Goal: Transaction & Acquisition: Purchase product/service

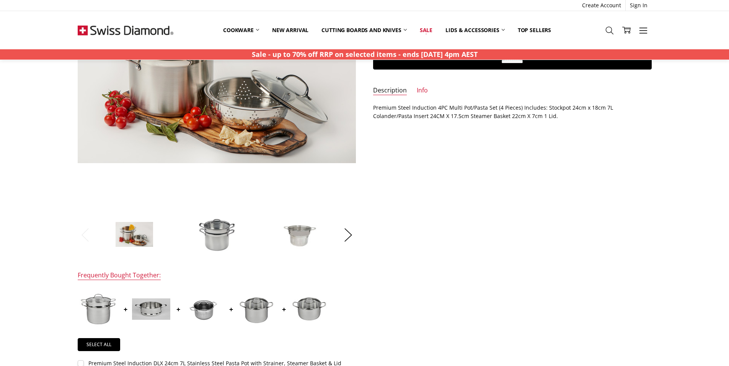
scroll to position [183, 0]
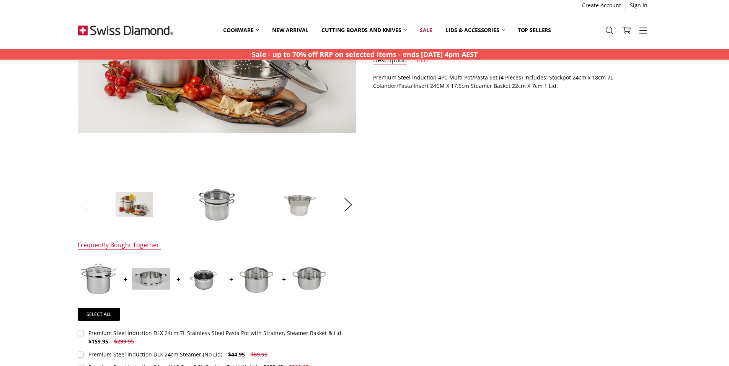
click at [215, 209] on img at bounding box center [217, 204] width 38 height 35
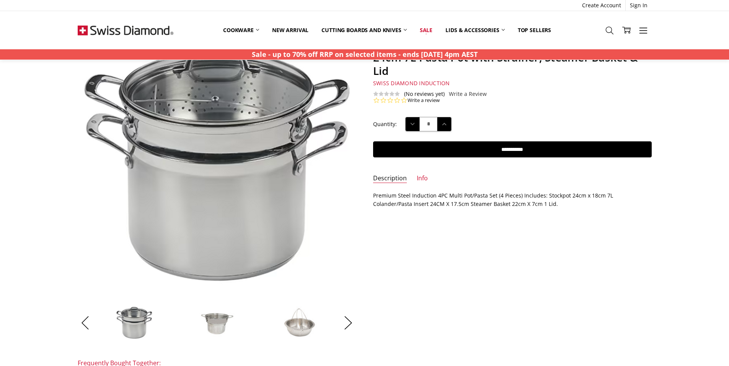
scroll to position [64, 0]
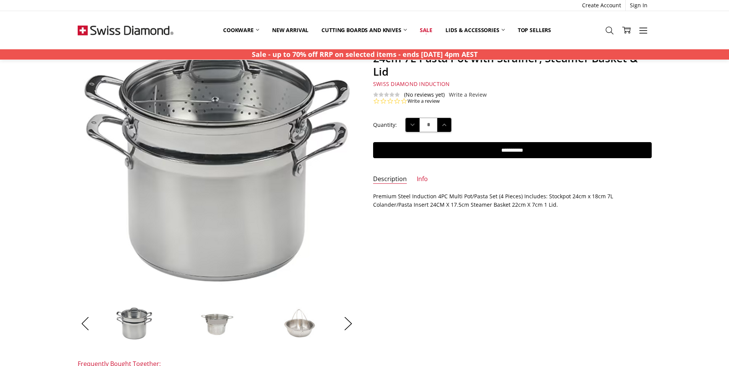
click at [221, 317] on img at bounding box center [217, 323] width 38 height 38
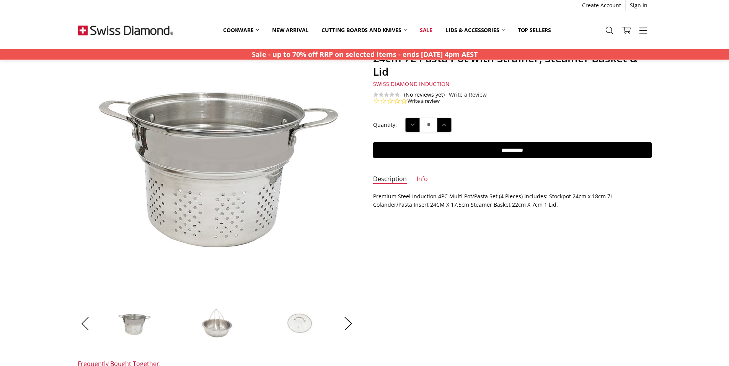
click at [223, 321] on img at bounding box center [217, 323] width 38 height 38
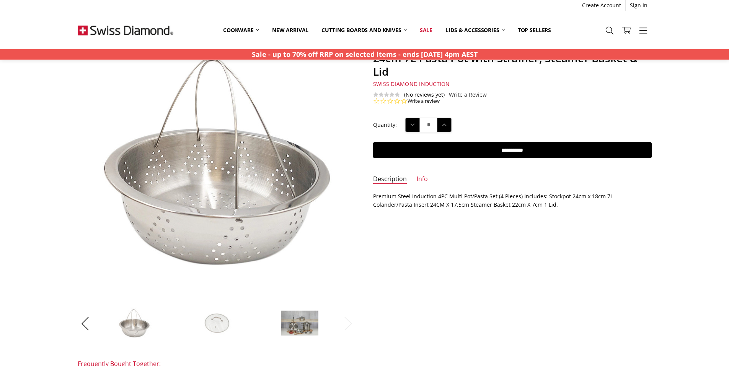
click at [291, 319] on img at bounding box center [299, 324] width 38 height 26
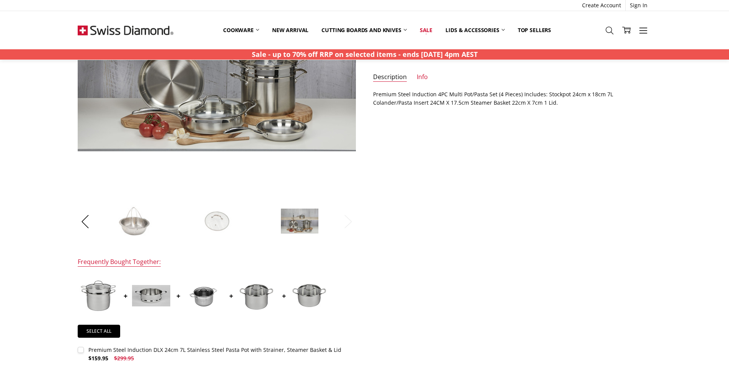
scroll to position [169, 0]
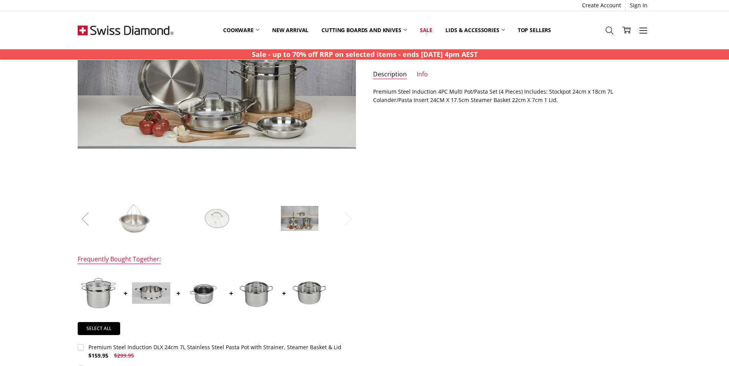
click at [86, 221] on button "Previous" at bounding box center [85, 218] width 15 height 23
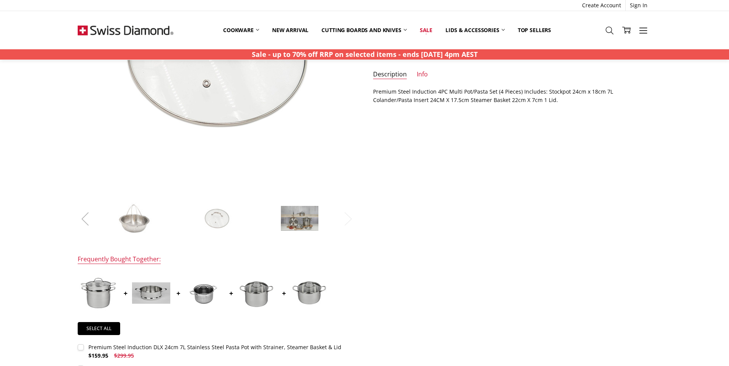
click at [88, 222] on button "Previous" at bounding box center [85, 218] width 15 height 23
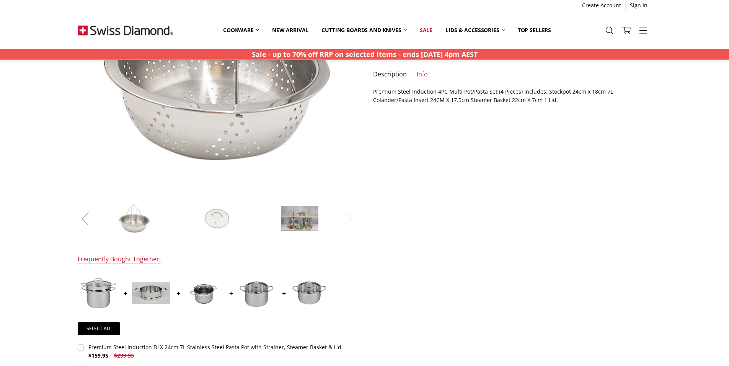
click at [88, 222] on button "Previous" at bounding box center [85, 218] width 15 height 23
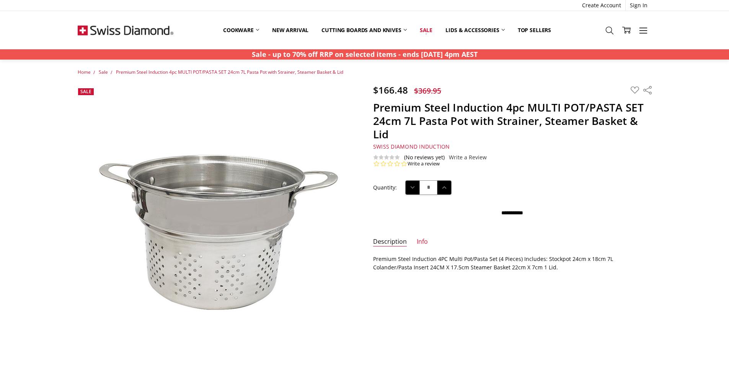
scroll to position [0, 0]
